Goal: Task Accomplishment & Management: Complete application form

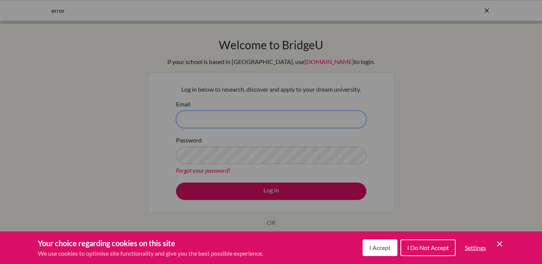
type input "xavier.villafranca@cds.ed.cr"
drag, startPoint x: 384, startPoint y: 245, endPoint x: 386, endPoint y: 241, distance: 4.6
click at [385, 243] on button "I Accept" at bounding box center [380, 247] width 35 height 17
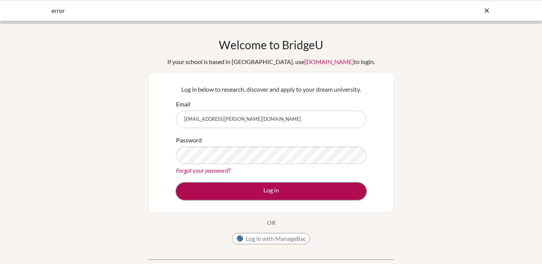
click at [275, 192] on button "Log in" at bounding box center [271, 190] width 190 height 17
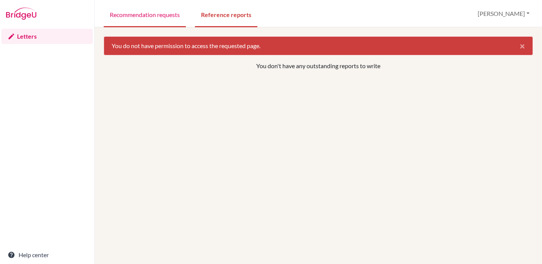
click at [144, 15] on link "Recommendation requests" at bounding box center [145, 14] width 82 height 26
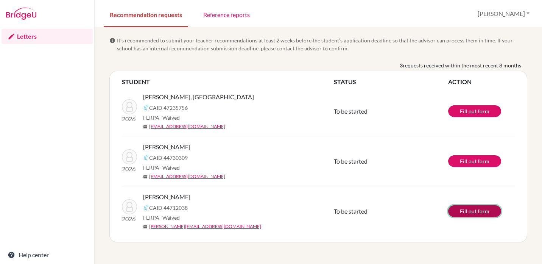
click at [479, 212] on link "Fill out form" at bounding box center [474, 211] width 53 height 12
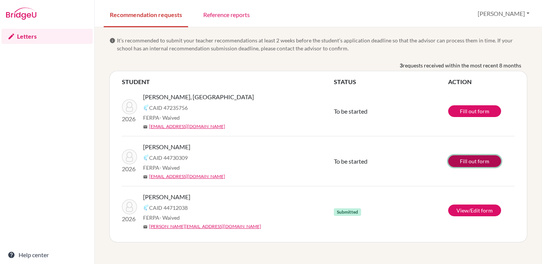
click at [476, 162] on link "Fill out form" at bounding box center [474, 161] width 53 height 12
